Goal: Task Accomplishment & Management: Complete application form

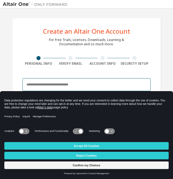
click at [24, 83] on input "email" at bounding box center [86, 84] width 128 height 13
type input "*"
type input "**********"
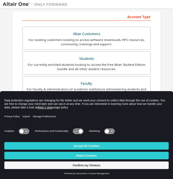
scroll to position [85, 0]
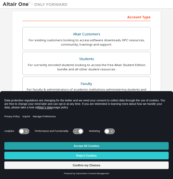
click at [87, 146] on button "Accept All Cookies" at bounding box center [86, 146] width 164 height 8
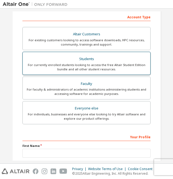
click at [85, 64] on div "For currently enrolled students looking to access the free Altair Student Editi…" at bounding box center [86, 67] width 121 height 9
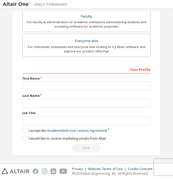
scroll to position [152, 0]
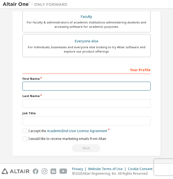
click at [30, 84] on input "text" at bounding box center [86, 86] width 128 height 9
click at [69, 84] on input "*****" at bounding box center [86, 86] width 128 height 9
type input "*****"
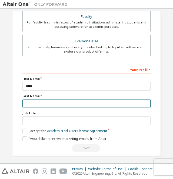
click at [51, 102] on input "text" at bounding box center [86, 103] width 128 height 9
type input "**********"
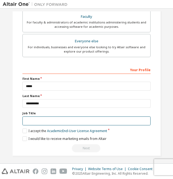
click at [48, 116] on input "text" at bounding box center [86, 120] width 128 height 9
type input "*******"
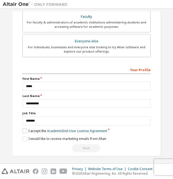
click at [23, 129] on label "I accept the Academic End-User License Agreement" at bounding box center [64, 131] width 84 height 5
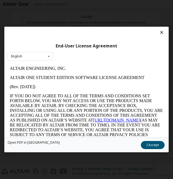
scroll to position [0, 0]
click at [156, 143] on button "I Accept" at bounding box center [152, 145] width 24 height 8
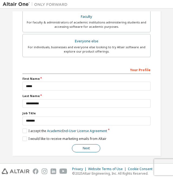
click at [76, 146] on button "Next" at bounding box center [86, 148] width 28 height 8
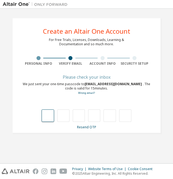
click at [46, 116] on input "text" at bounding box center [48, 115] width 12 height 12
type input "*"
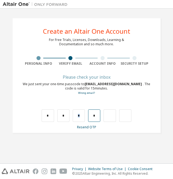
drag, startPoint x: 71, startPoint y: 119, endPoint x: 89, endPoint y: 117, distance: 18.2
click at [89, 117] on div "* * * *" at bounding box center [86, 115] width 89 height 12
click at [89, 117] on input "*" at bounding box center [94, 115] width 12 height 12
click at [99, 115] on input "*" at bounding box center [94, 115] width 12 height 12
type input "*"
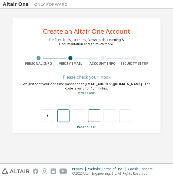
type input "*"
click at [58, 114] on input "*" at bounding box center [63, 115] width 12 height 12
click at [48, 115] on input "*" at bounding box center [48, 115] width 12 height 12
type input "*"
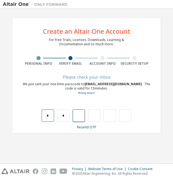
type input "*"
type input "***"
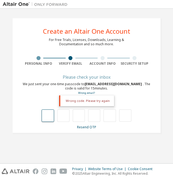
click at [48, 115] on input "text" at bounding box center [48, 115] width 12 height 12
type input "*"
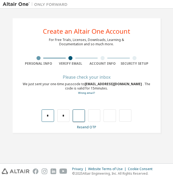
type input "*"
click at [98, 113] on input "*" at bounding box center [94, 115] width 12 height 12
type input "*"
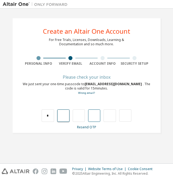
type input "*"
